Goal: Task Accomplishment & Management: Manage account settings

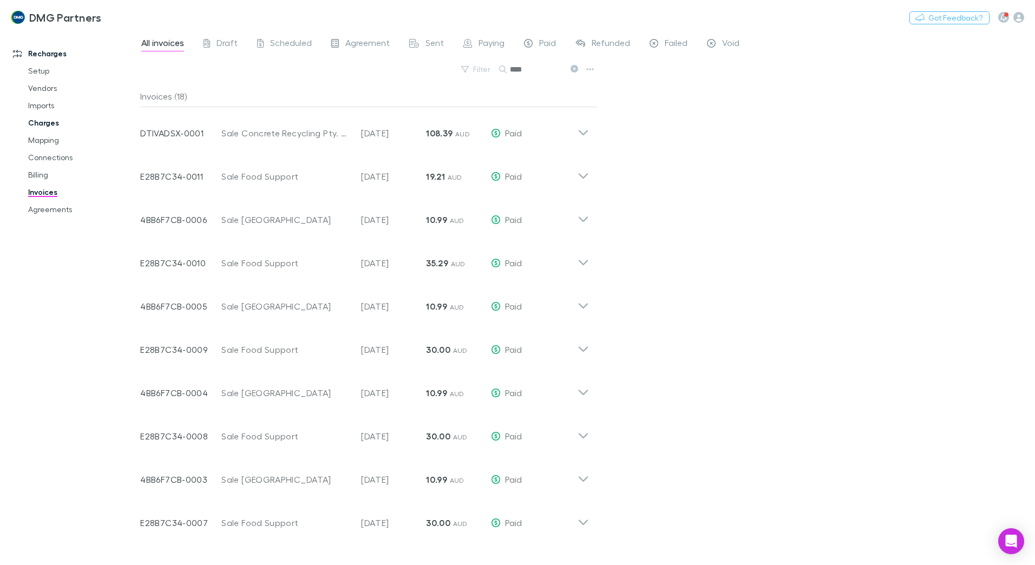
click at [41, 123] on link "Charges" at bounding box center [81, 122] width 129 height 17
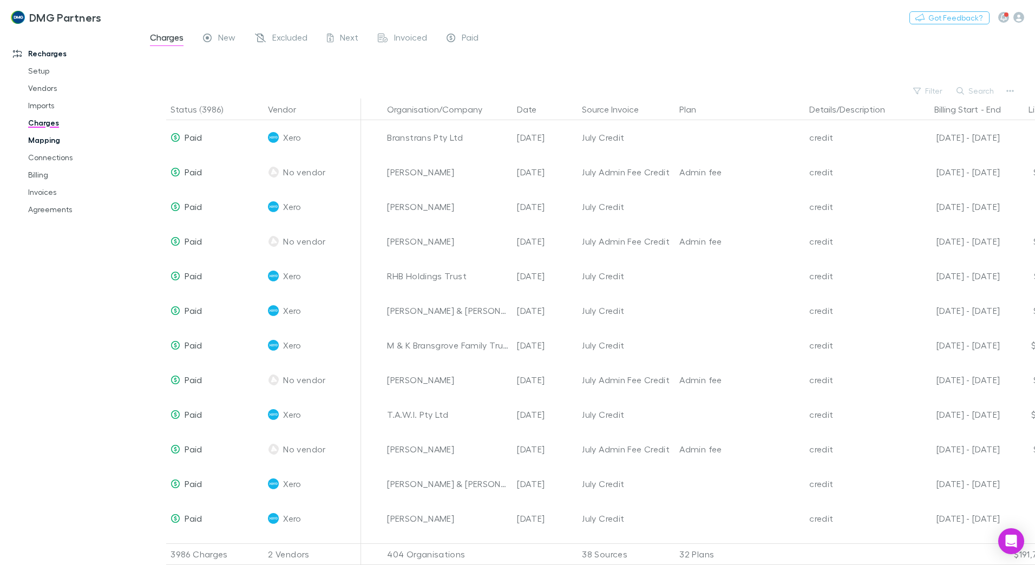
click at [40, 141] on link "Mapping" at bounding box center [81, 140] width 129 height 17
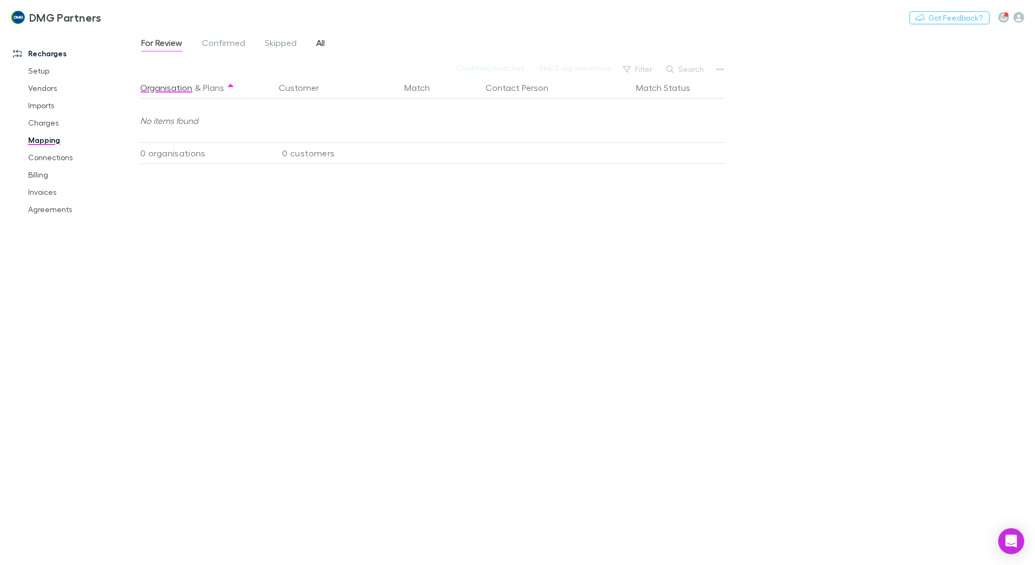
click at [319, 45] on span "All" at bounding box center [320, 44] width 9 height 14
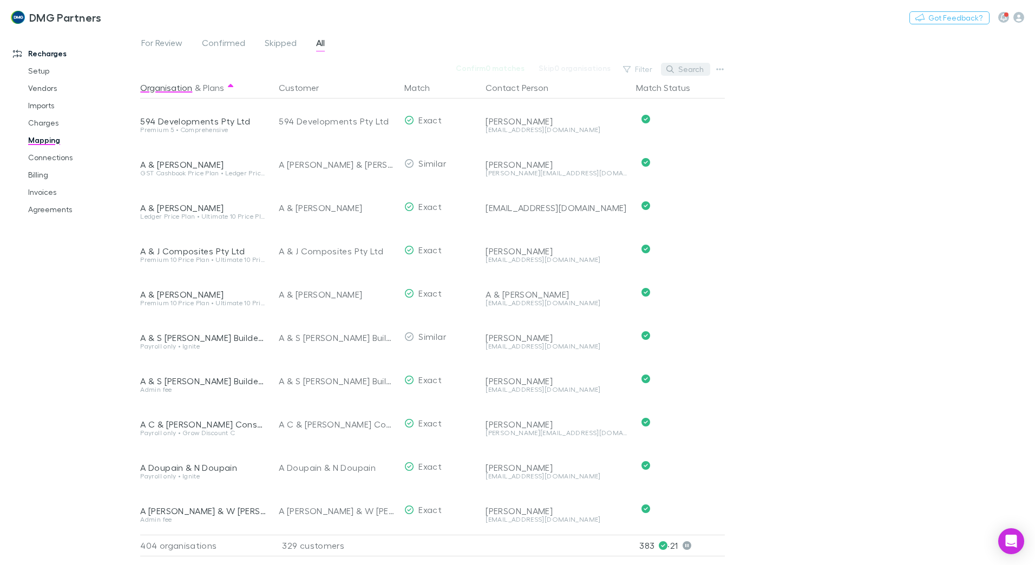
click at [698, 68] on button "Search" at bounding box center [685, 69] width 49 height 13
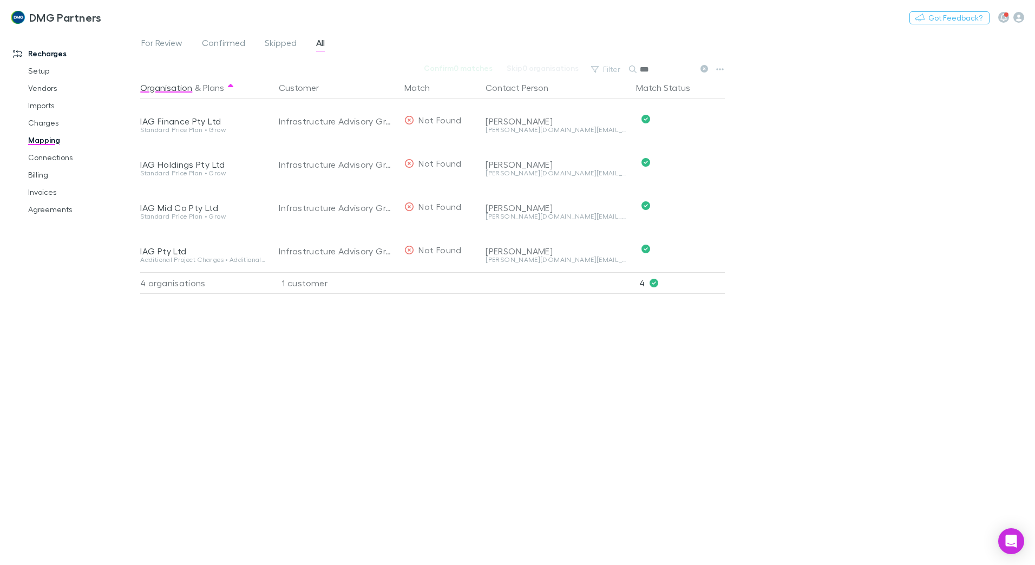
drag, startPoint x: 669, startPoint y: 66, endPoint x: 633, endPoint y: 63, distance: 36.4
click at [633, 63] on div "***" at bounding box center [669, 69] width 81 height 13
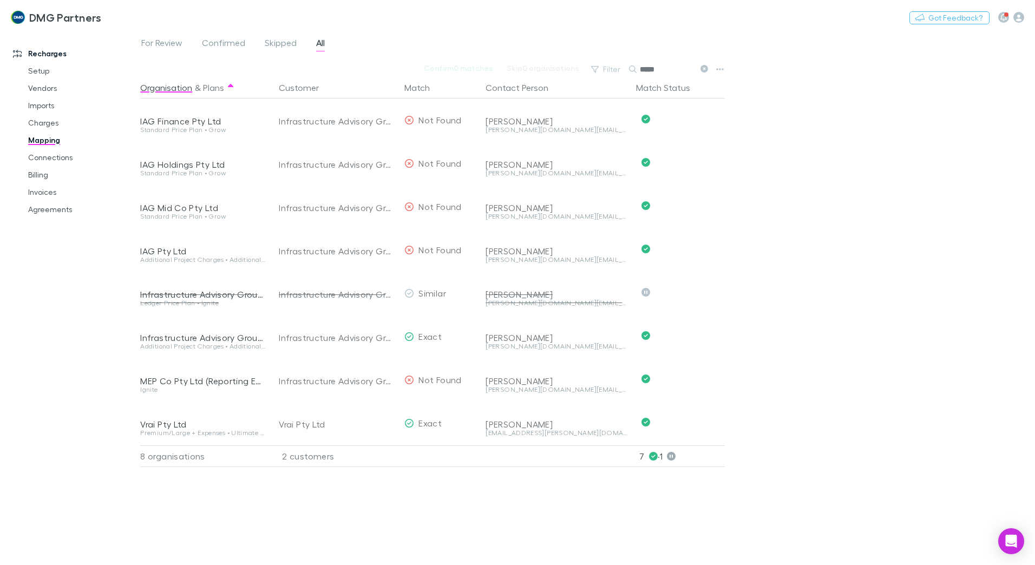
type input "*****"
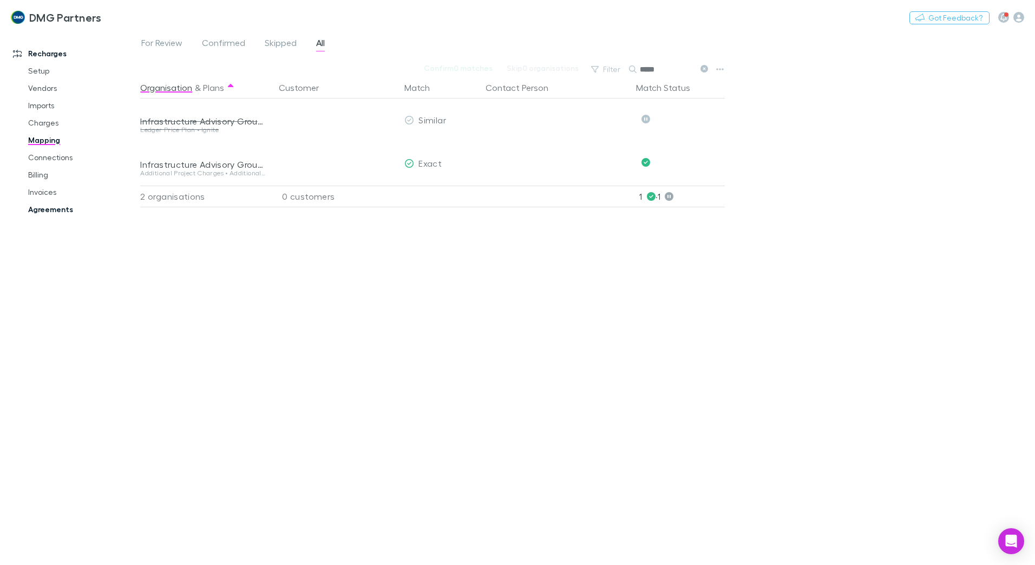
click at [50, 207] on link "Agreements" at bounding box center [81, 209] width 129 height 17
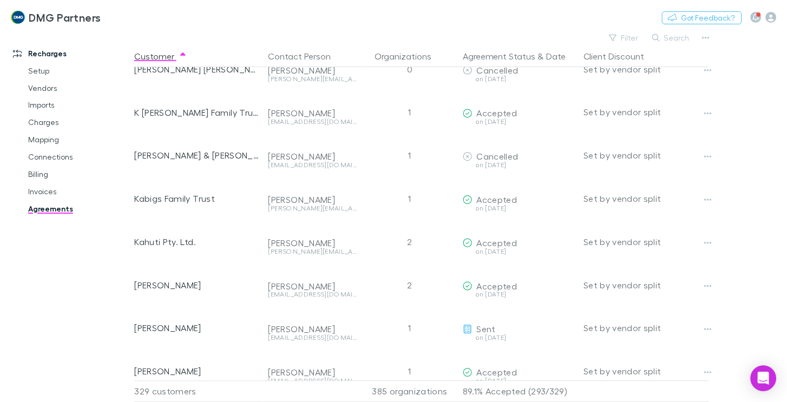
scroll to position [7125, 0]
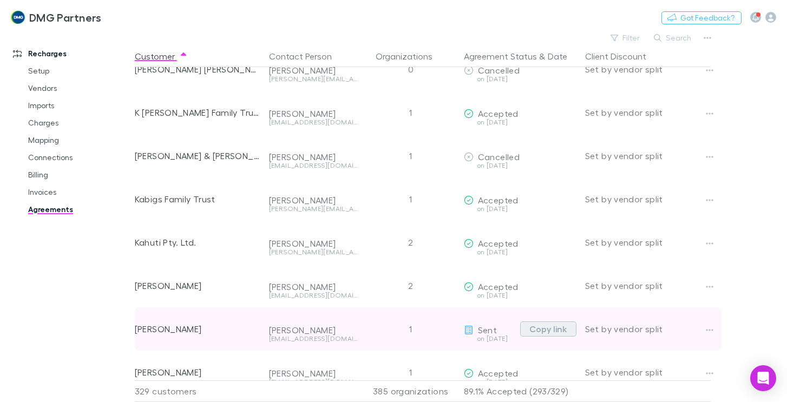
click at [544, 331] on button "Copy link" at bounding box center [548, 329] width 56 height 15
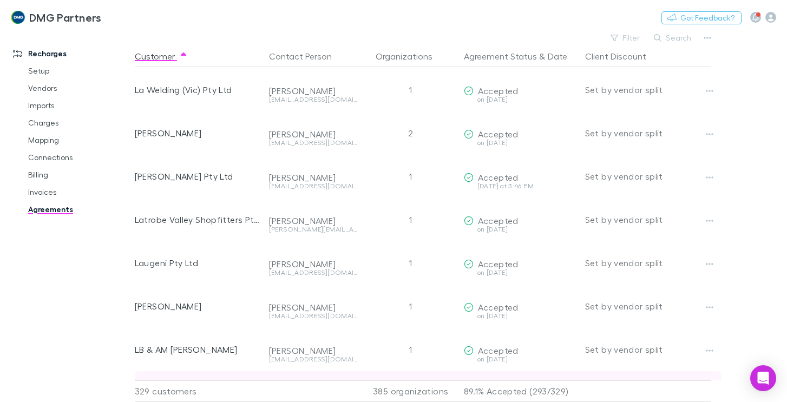
scroll to position [7937, 0]
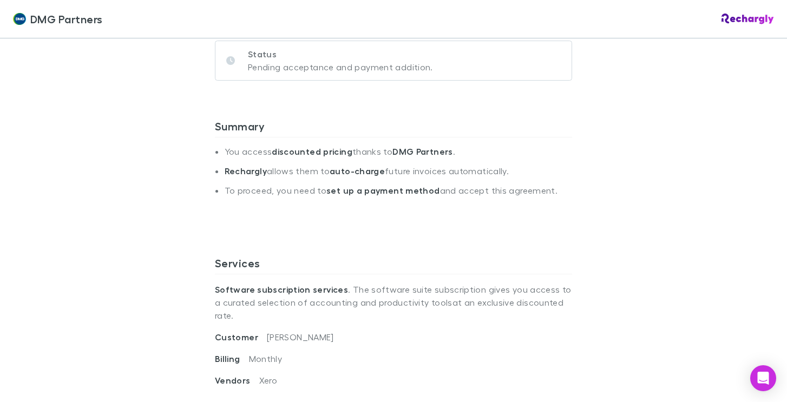
scroll to position [108, 0]
